Goal: Task Accomplishment & Management: Manage account settings

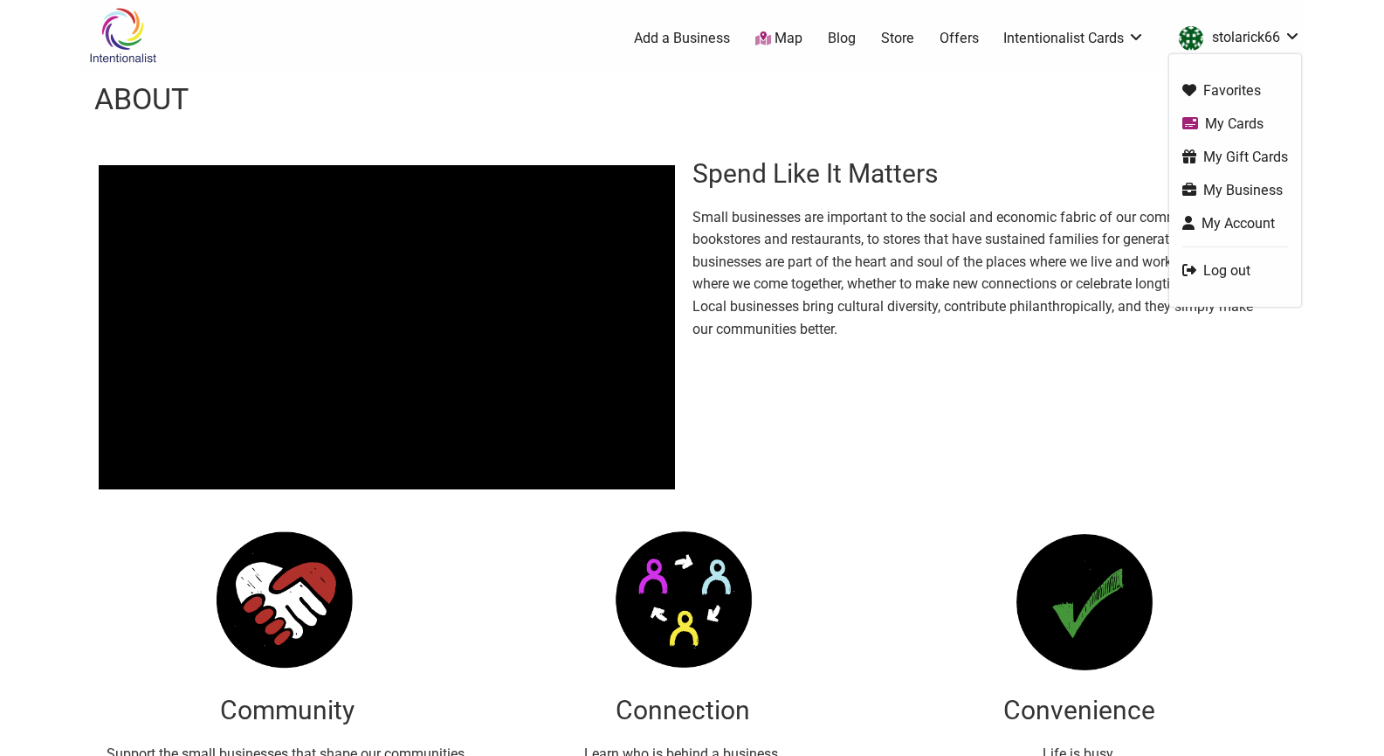
click at [1259, 218] on link "My Account" at bounding box center [1236, 223] width 106 height 20
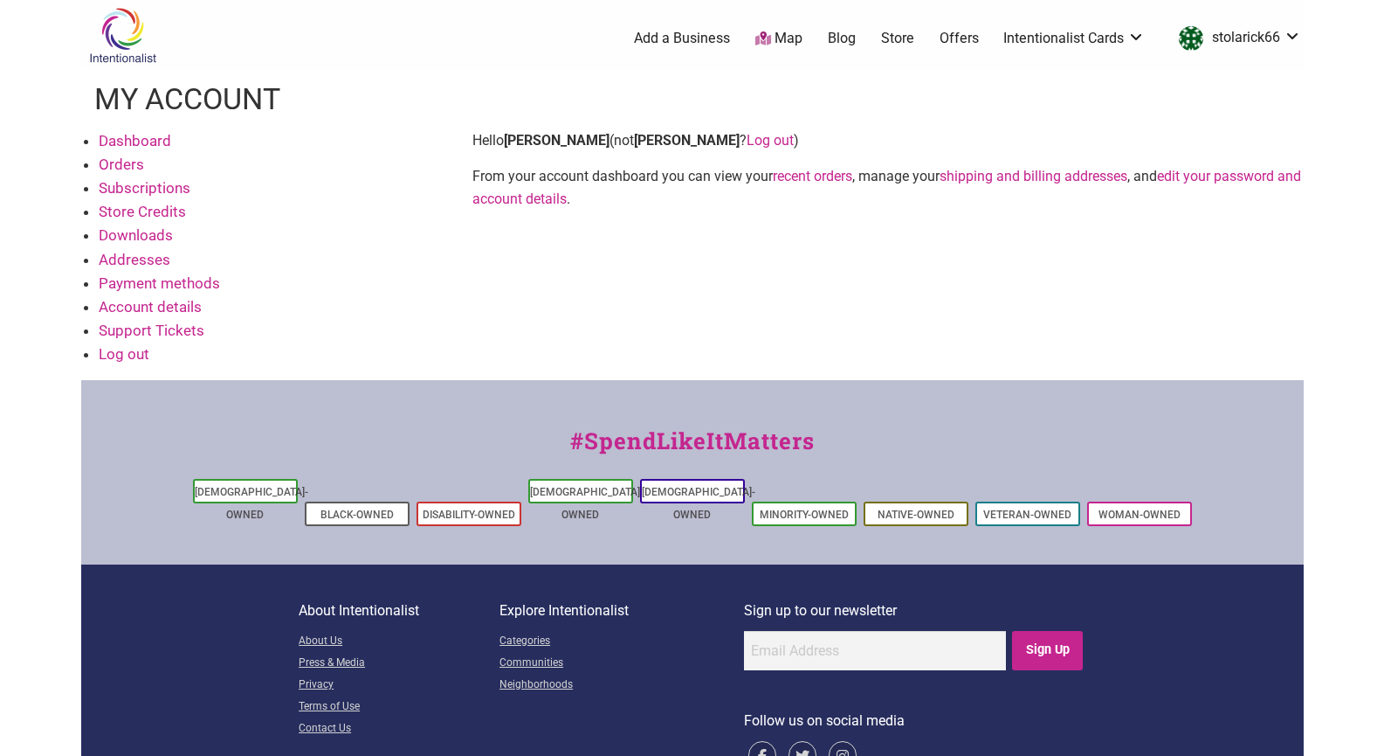
click at [176, 305] on link "Account details" at bounding box center [150, 306] width 103 height 17
